Goal: Navigation & Orientation: Find specific page/section

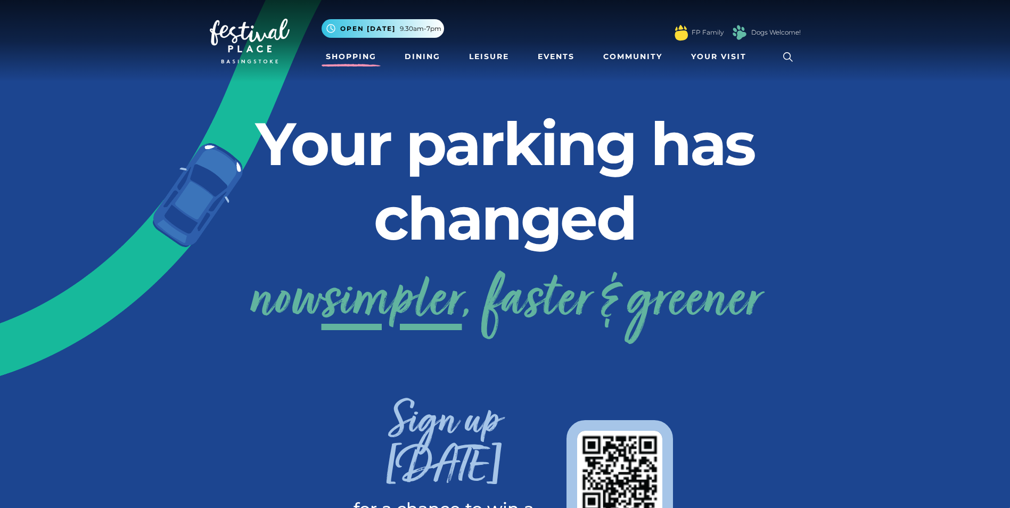
click at [338, 54] on link "Shopping" at bounding box center [351, 57] width 59 height 20
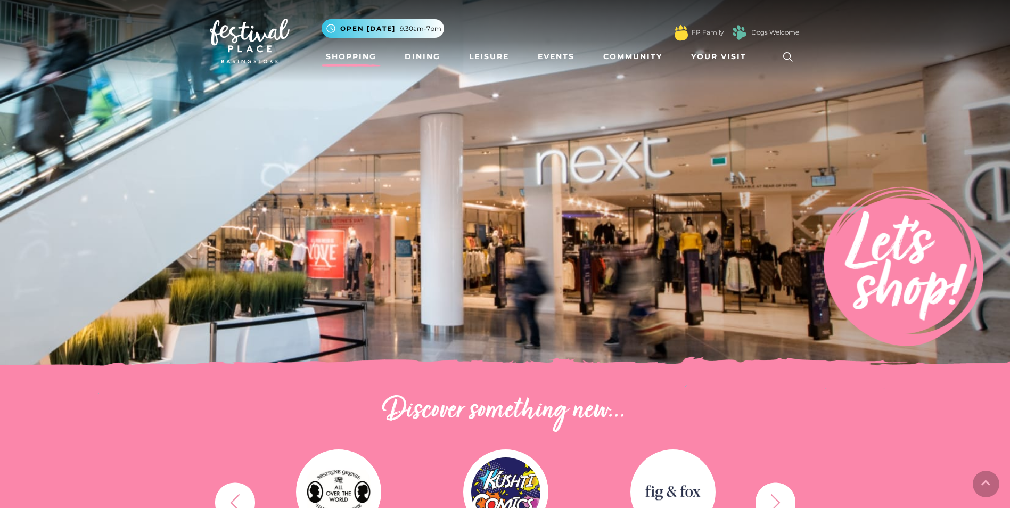
drag, startPoint x: 862, startPoint y: 250, endPoint x: 875, endPoint y: 127, distance: 123.8
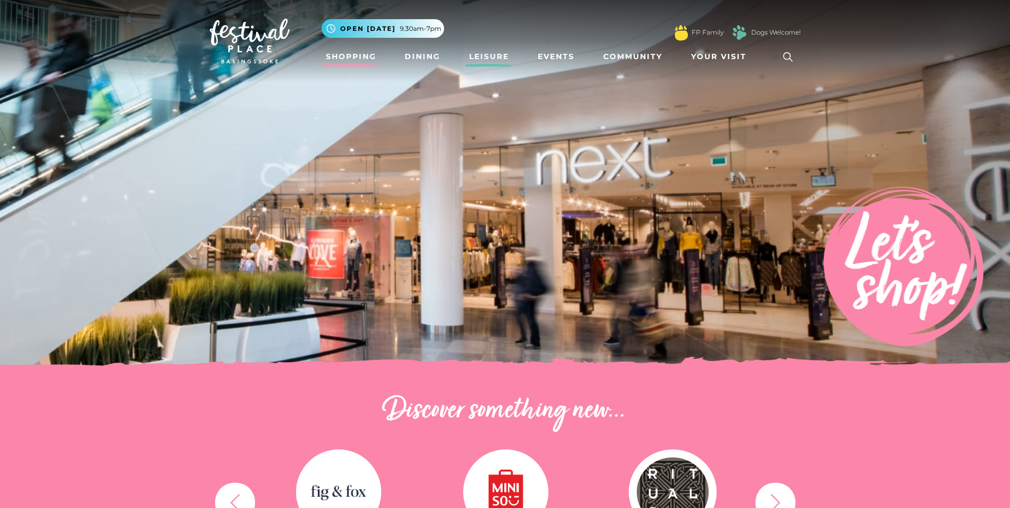
click at [489, 54] on link "Leisure" at bounding box center [489, 57] width 48 height 20
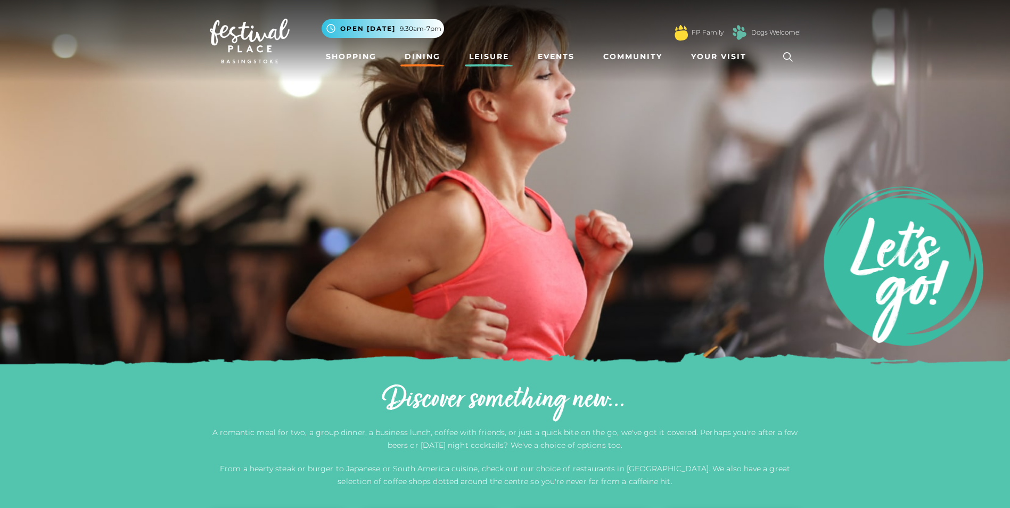
click at [417, 53] on link "Dining" at bounding box center [422, 57] width 44 height 20
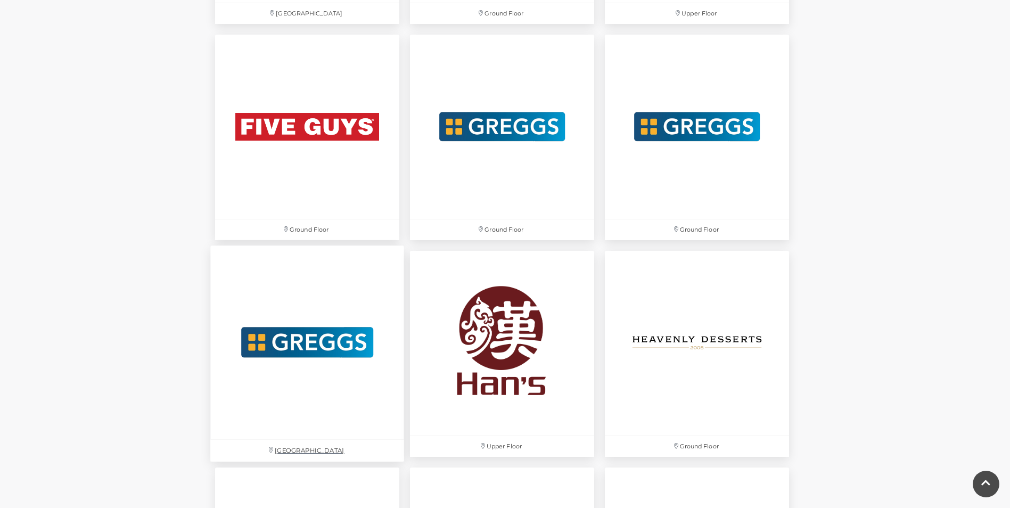
scroll to position [2077, 0]
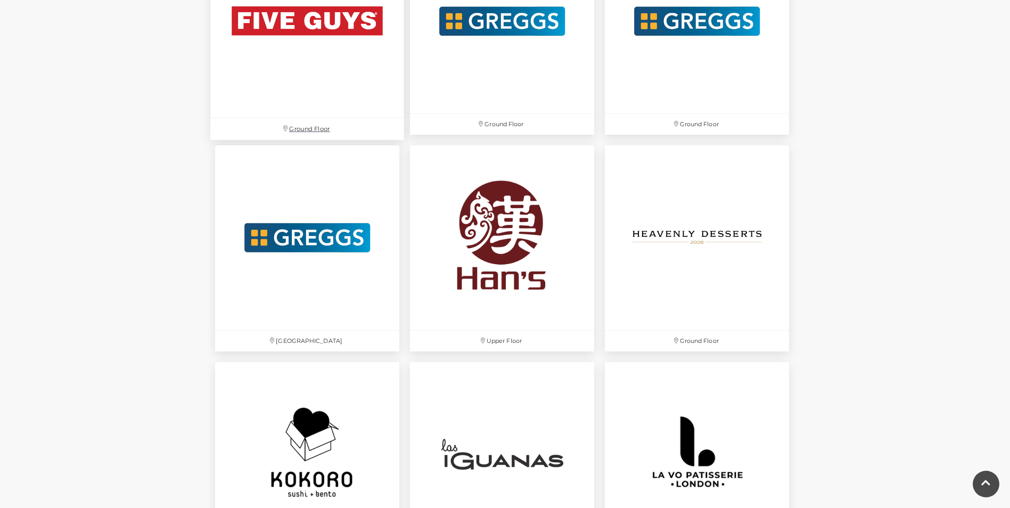
click at [322, 91] on img at bounding box center [307, 21] width 194 height 194
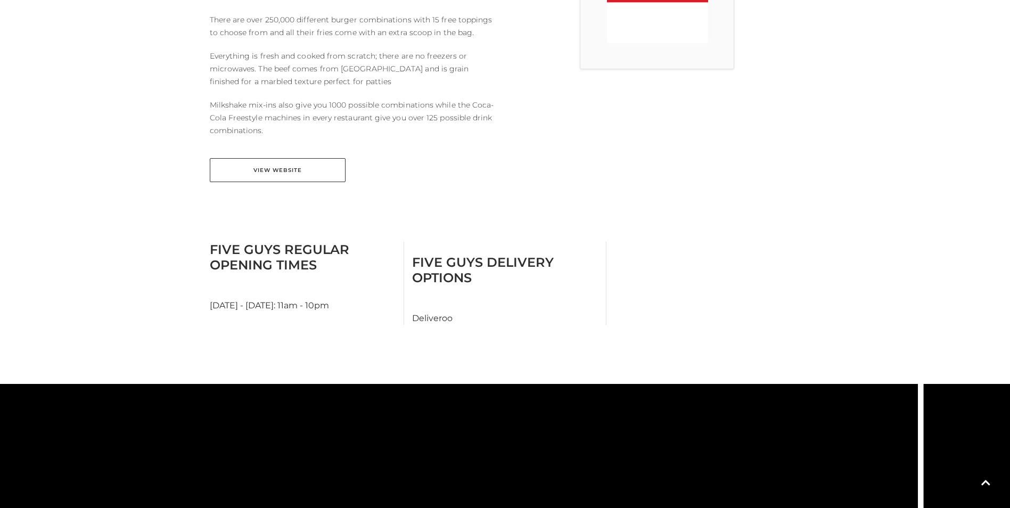
scroll to position [426, 0]
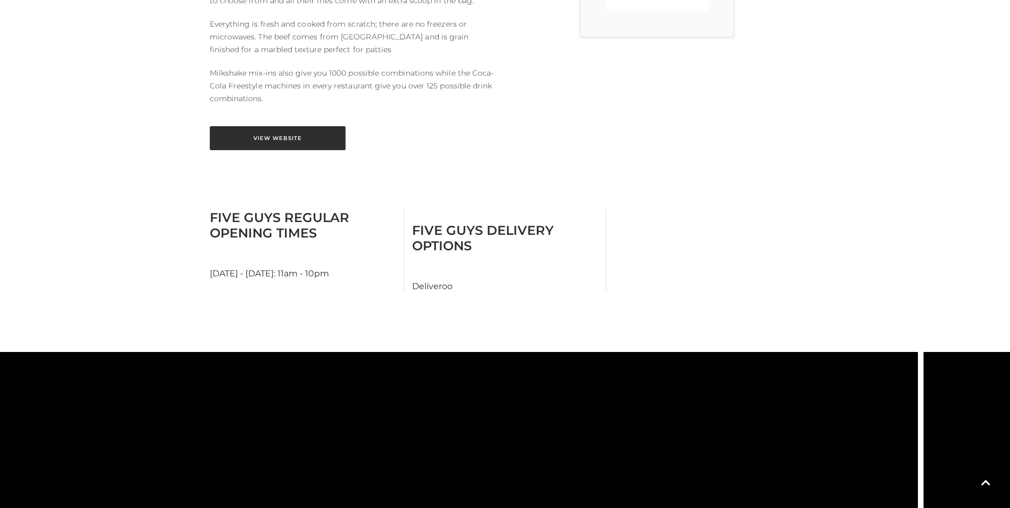
click at [284, 126] on link "View Website" at bounding box center [278, 138] width 136 height 24
